Goal: Check status: Check status

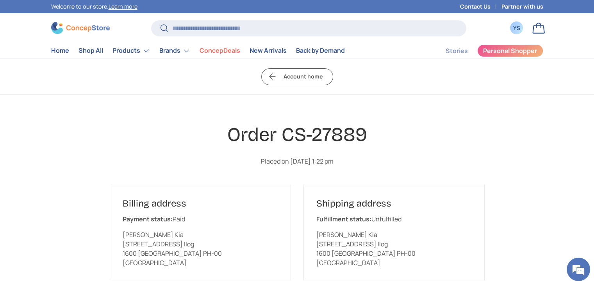
click at [518, 30] on div "YS" at bounding box center [517, 28] width 9 height 8
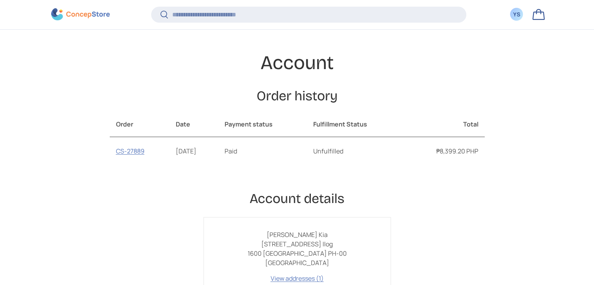
scroll to position [202, 0]
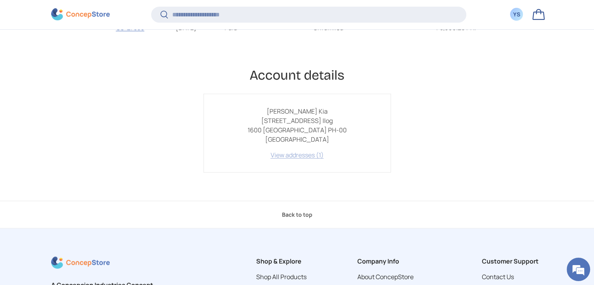
click at [304, 159] on link "View addresses (1)" at bounding box center [297, 155] width 53 height 9
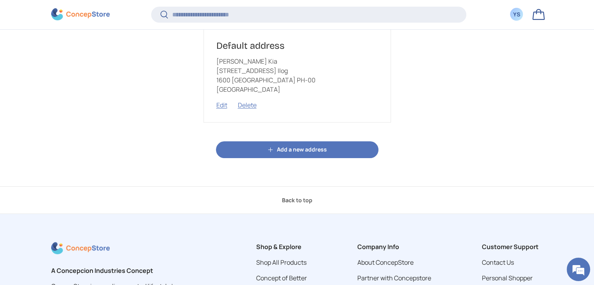
scroll to position [163, 0]
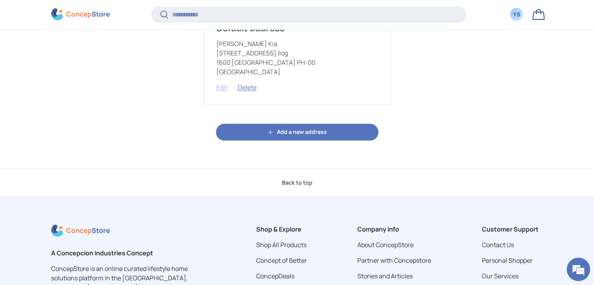
click at [222, 92] on button "Edit" at bounding box center [221, 87] width 11 height 9
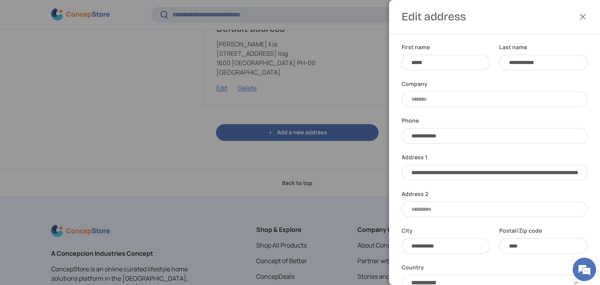
scroll to position [0, 0]
click at [581, 17] on button "Close" at bounding box center [582, 16] width 17 height 17
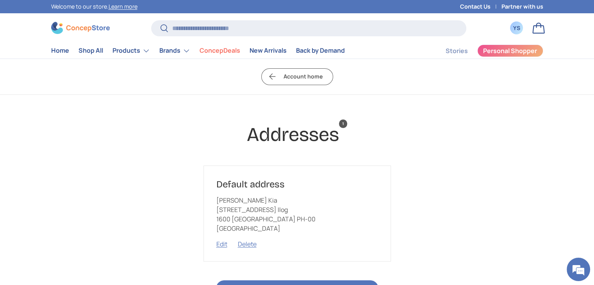
click at [520, 29] on div "YS" at bounding box center [517, 28] width 9 height 8
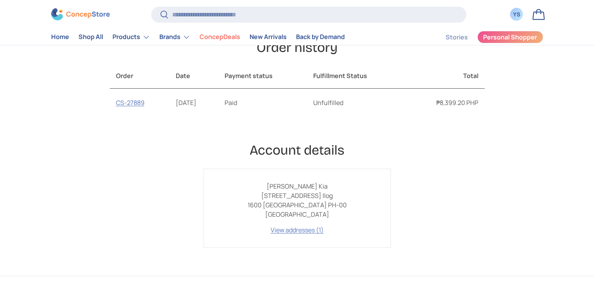
scroll to position [78, 0]
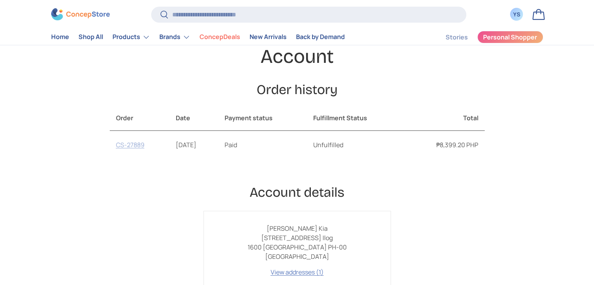
click at [129, 146] on link "CS-27889" at bounding box center [130, 145] width 29 height 9
